Goal: Task Accomplishment & Management: Use online tool/utility

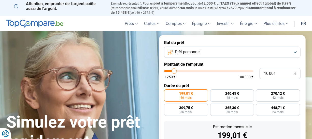
type input "11 250"
type input "11250"
type input "11 500"
type input "11500"
type input "11 750"
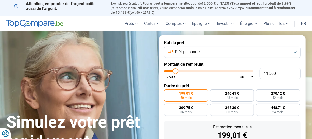
type input "11750"
type input "12 000"
type input "12000"
type input "12 250"
type input "12250"
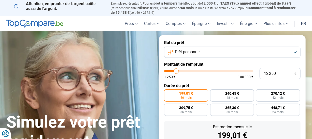
type input "12 500"
type input "12500"
type input "12 750"
type input "12750"
type input "13 000"
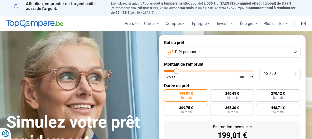
type input "13000"
type input "13 250"
type input "13250"
type input "13 500"
type input "13500"
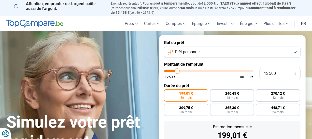
type input "13 750"
type input "13750"
type input "14 000"
type input "14000"
type input "14 250"
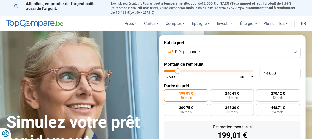
type input "14250"
type input "14 500"
type input "14500"
type input "14 750"
type input "14750"
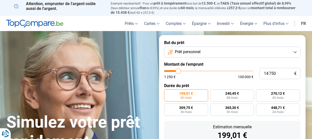
type input "15 000"
type input "15000"
type input "15 250"
type input "15250"
type input "15 500"
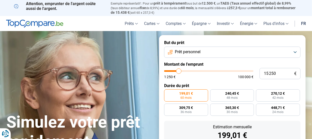
type input "15500"
type input "15 250"
type input "15250"
type input "15 000"
type input "15000"
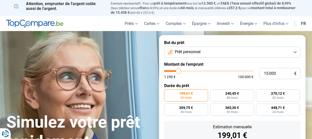
type input "14 750"
type input "14750"
type input "15 000"
drag, startPoint x: 175, startPoint y: 71, endPoint x: 179, endPoint y: 71, distance: 3.3
type input "15000"
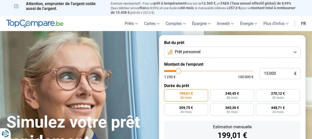
click at [179, 71] on input "range" at bounding box center [208, 71] width 89 height 2
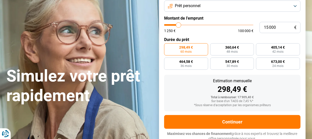
scroll to position [48, 0]
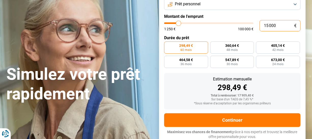
click at [279, 25] on input "15 000" at bounding box center [280, 25] width 41 height 11
type input "1 500"
type input "1500"
radio input "true"
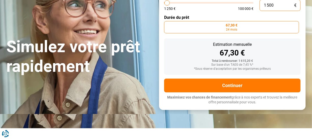
scroll to position [0, 0]
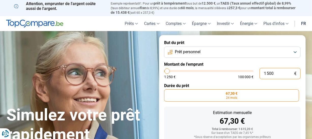
type input "1 500"
